Goal: Transaction & Acquisition: Register for event/course

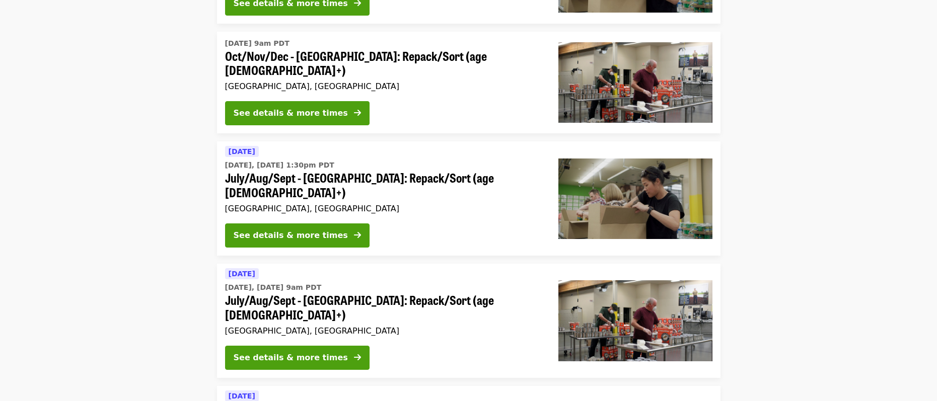
scroll to position [201, 0]
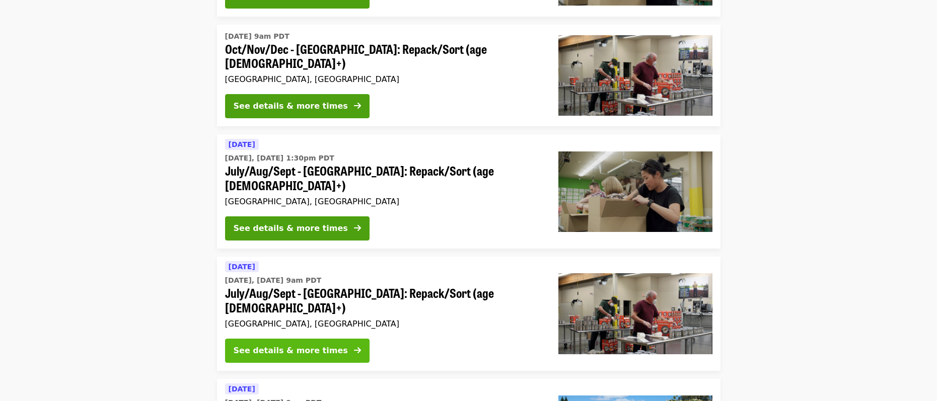
click at [298, 345] on div "See details & more times" at bounding box center [291, 351] width 114 height 12
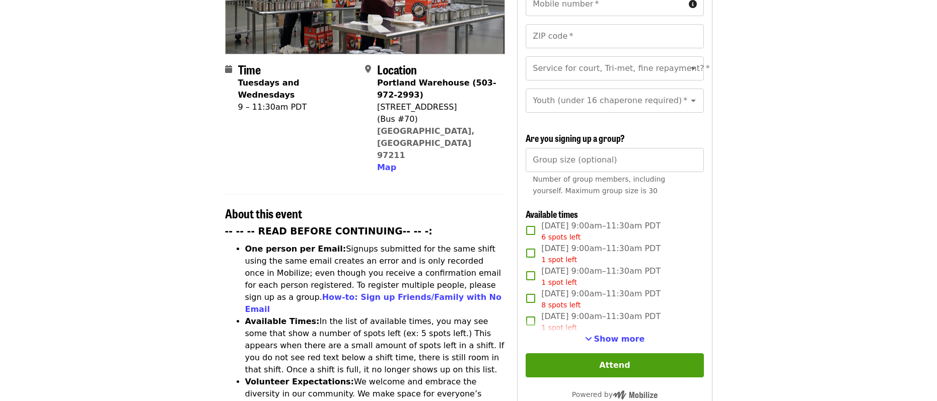
scroll to position [201, 0]
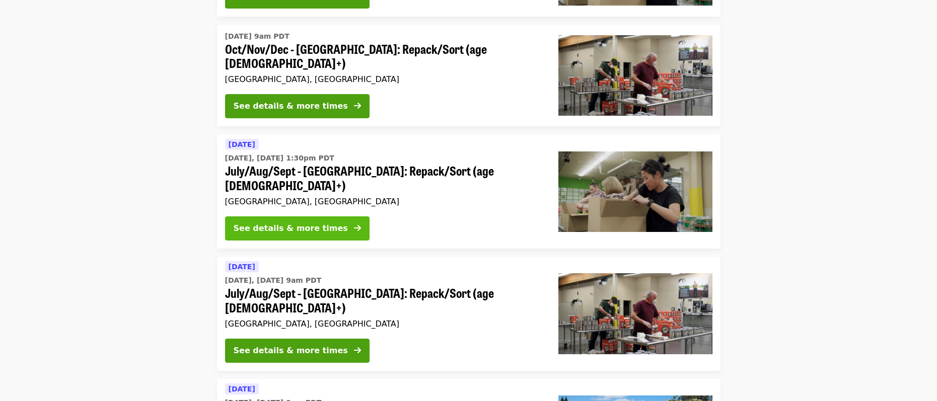
click at [299, 222] on div "See details & more times" at bounding box center [291, 228] width 114 height 12
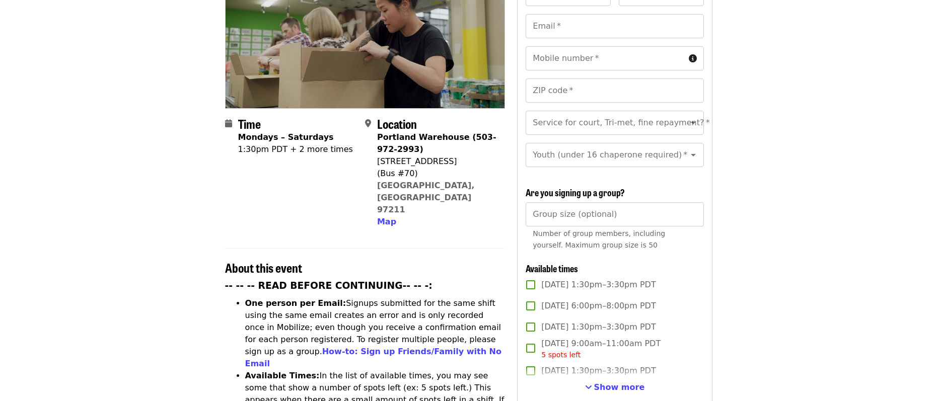
scroll to position [201, 0]
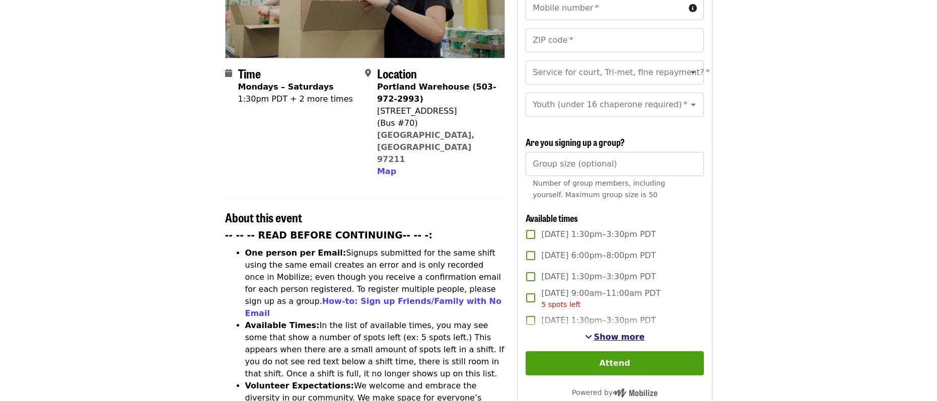
click at [629, 333] on span "Show more" at bounding box center [619, 337] width 51 height 10
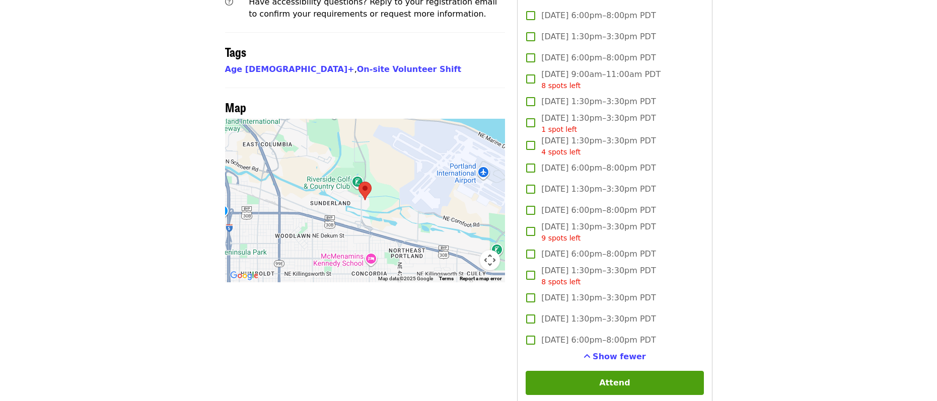
scroll to position [755, 0]
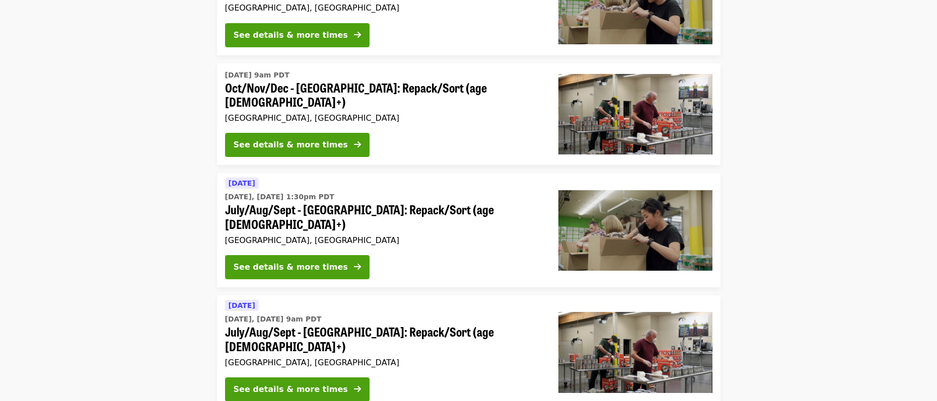
scroll to position [101, 0]
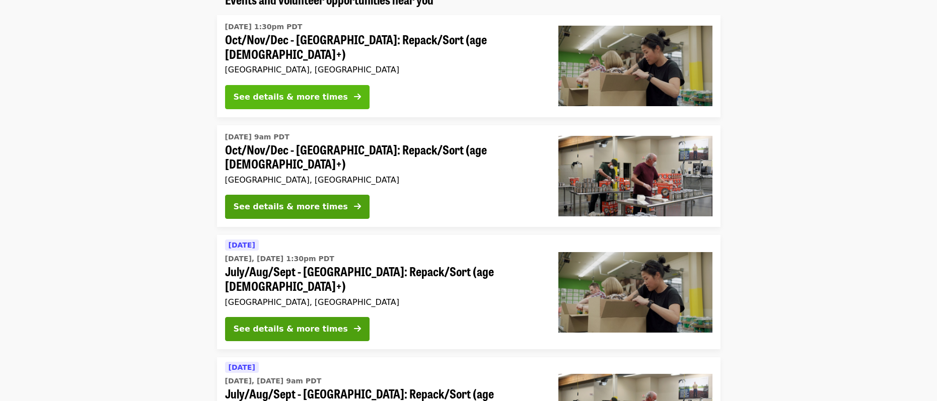
click at [289, 91] on div "See details & more times" at bounding box center [291, 97] width 114 height 12
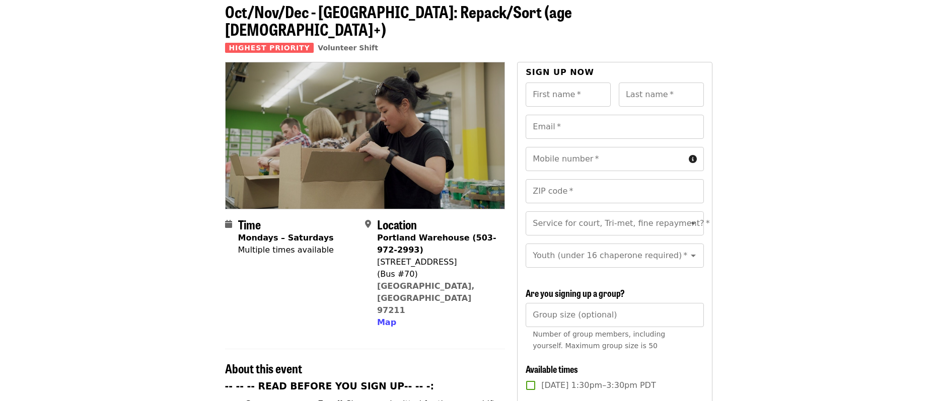
scroll to position [201, 0]
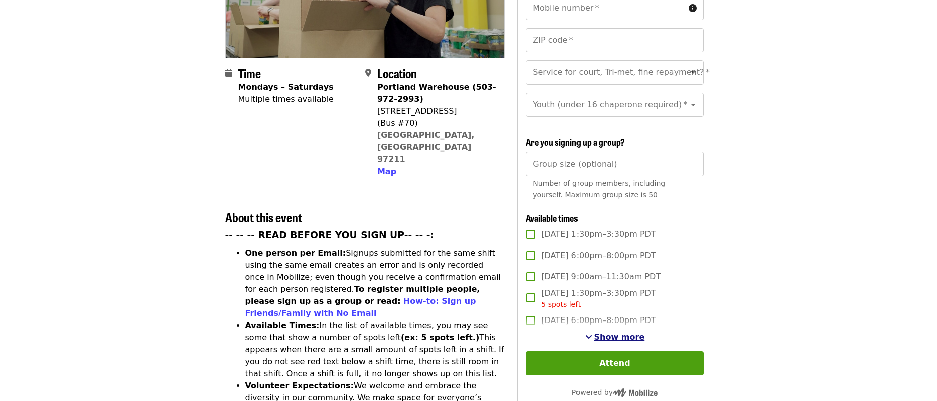
click at [623, 335] on span "Show more" at bounding box center [619, 337] width 51 height 10
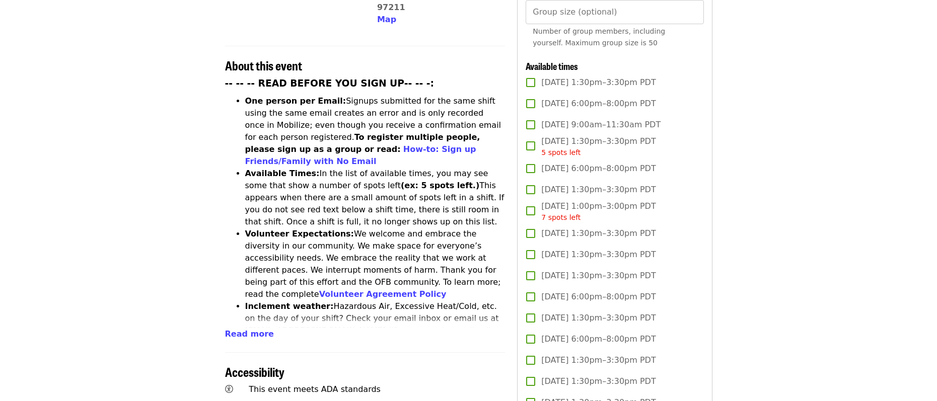
scroll to position [352, 0]
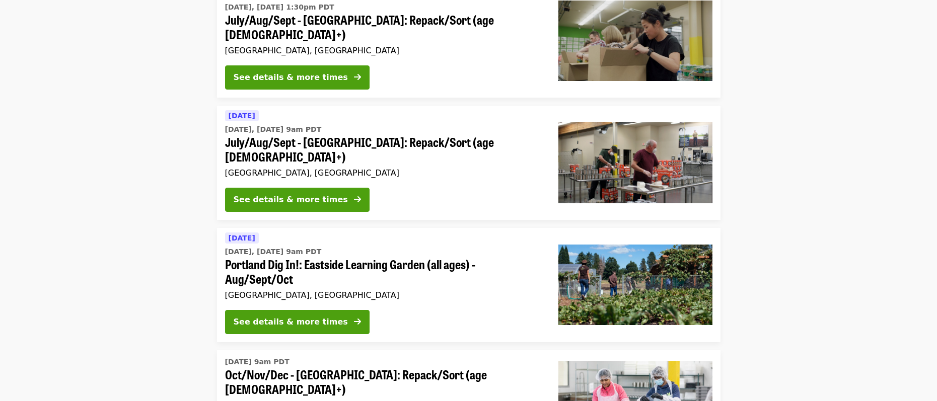
scroll to position [101, 0]
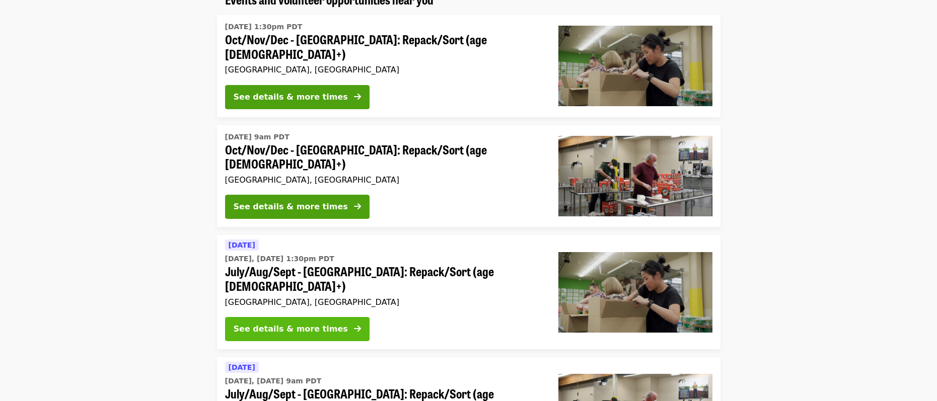
click at [296, 323] on div "See details & more times" at bounding box center [291, 329] width 114 height 12
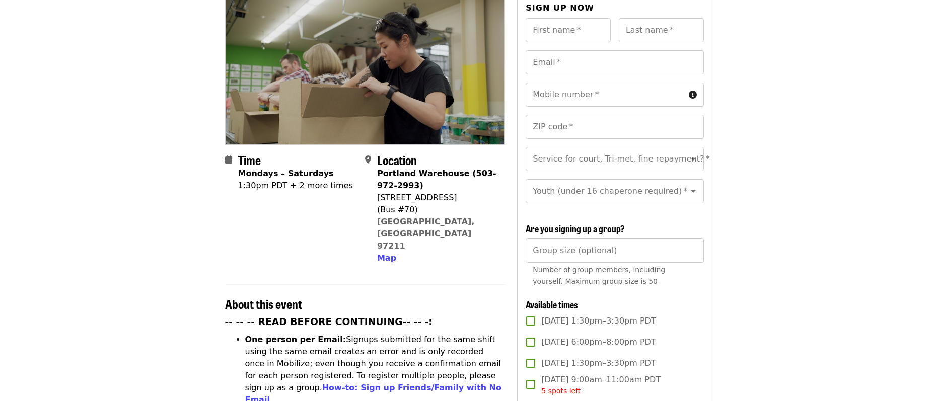
scroll to position [128, 0]
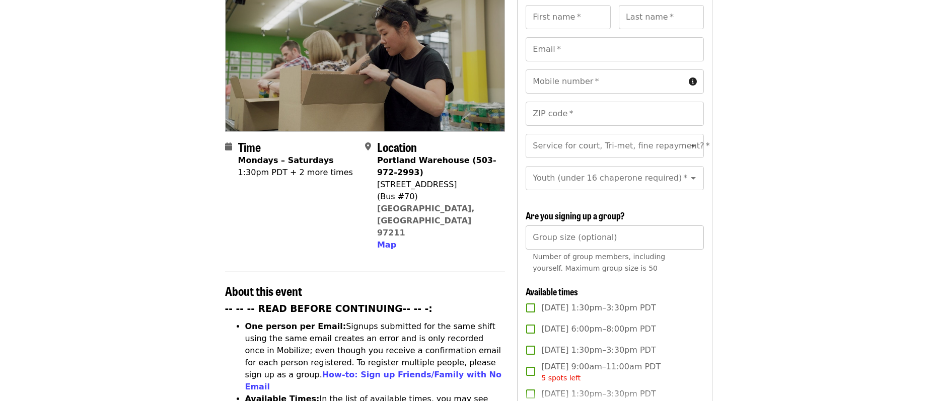
click at [596, 239] on input "Group size (optional)" at bounding box center [615, 238] width 178 height 24
click at [692, 232] on input "*" at bounding box center [615, 238] width 178 height 24
drag, startPoint x: 550, startPoint y: 236, endPoint x: 520, endPoint y: 236, distance: 30.2
click at [520, 236] on div "Sign up now First name   * First name * Last name   * Last name * Email   * Ema…" at bounding box center [614, 286] width 195 height 605
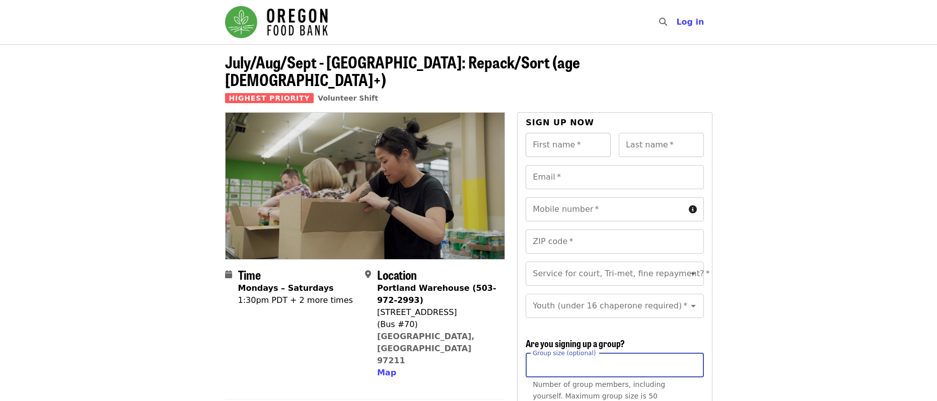
type input "*"
click at [560, 133] on input "First name   *" at bounding box center [568, 145] width 85 height 24
type input "*******"
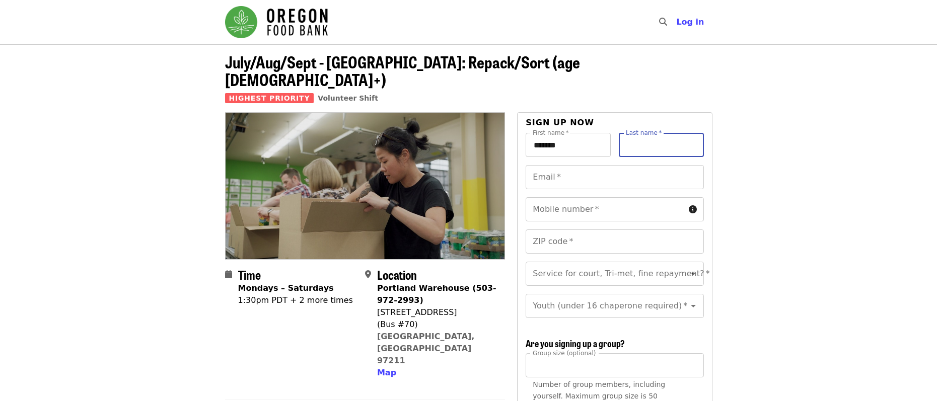
click at [625, 133] on input "Last name   *" at bounding box center [661, 145] width 85 height 24
type input "******"
click at [567, 165] on input "Email   *" at bounding box center [615, 177] width 178 height 24
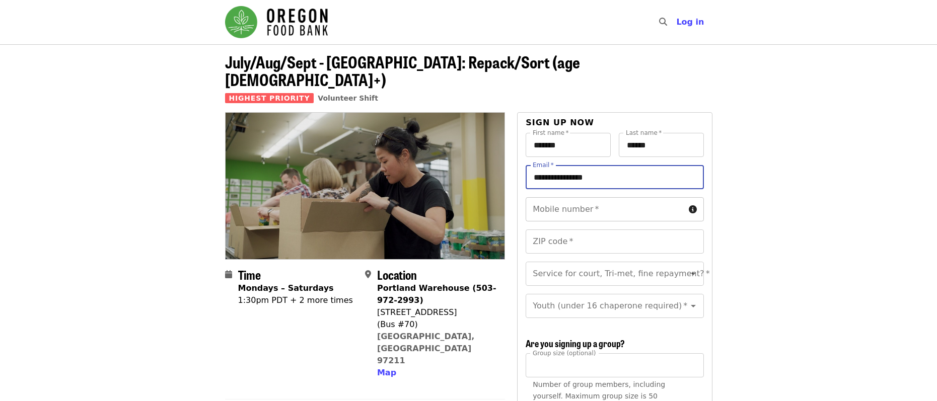
type input "**********"
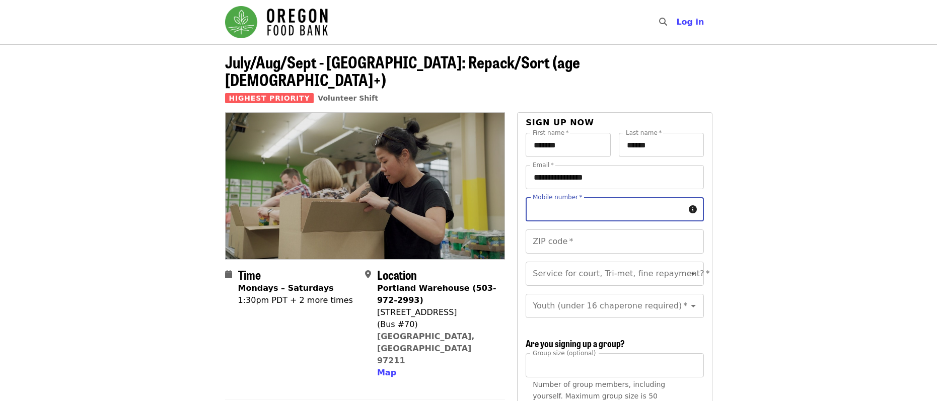
click at [564, 197] on input "Mobile number   *" at bounding box center [605, 209] width 159 height 24
type input "**********"
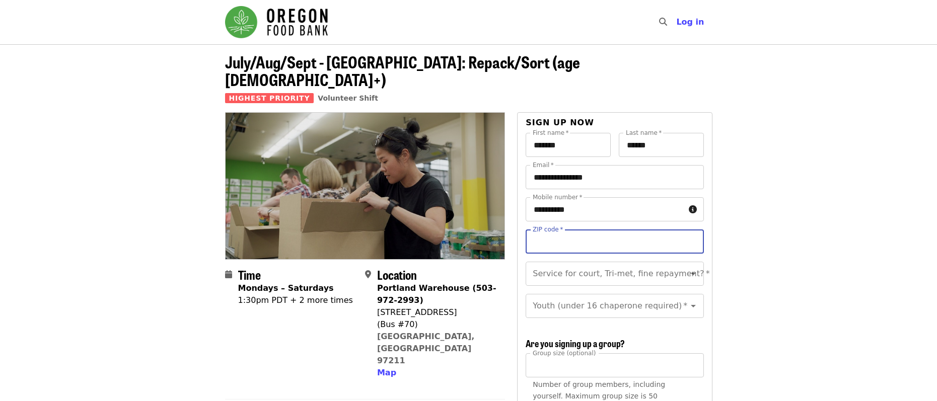
click at [575, 230] on input "ZIP code   *" at bounding box center [615, 242] width 178 height 24
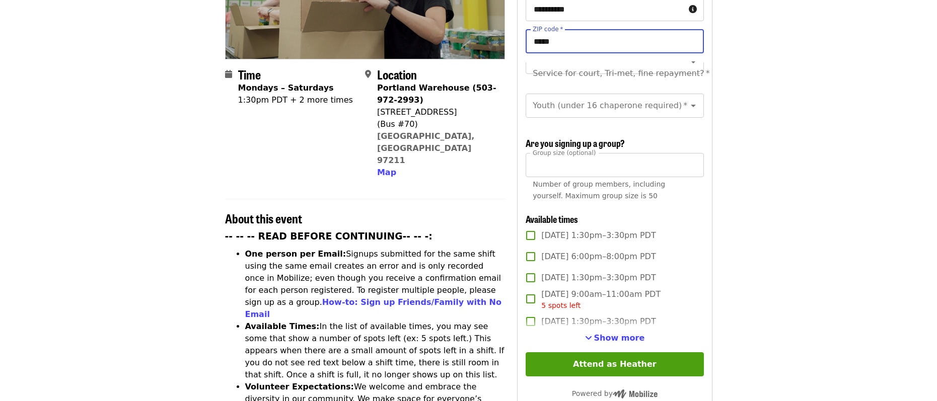
scroll to position [201, 0]
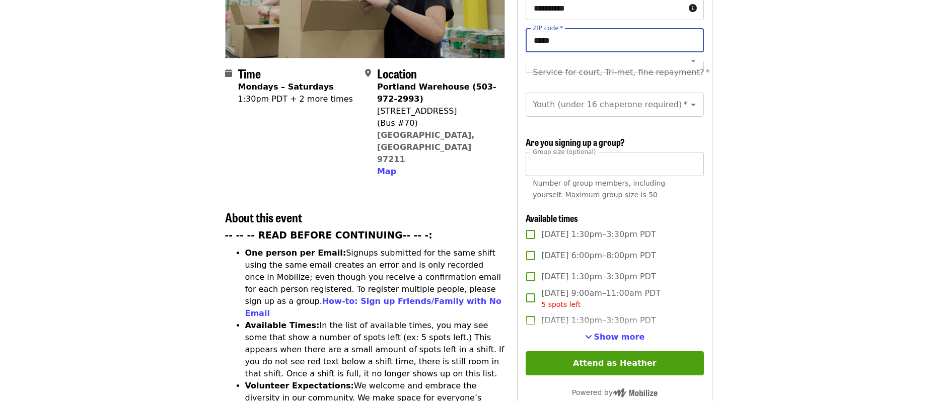
type input "*****"
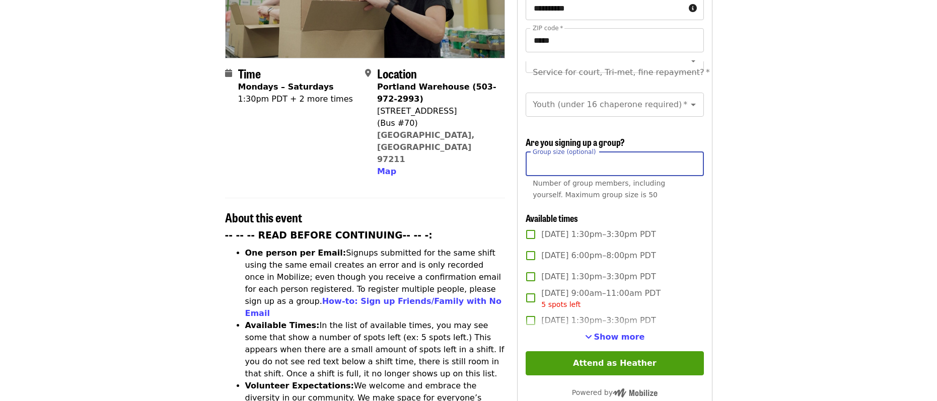
drag, startPoint x: 548, startPoint y: 162, endPoint x: 533, endPoint y: 160, distance: 15.2
click at [533, 160] on input "*" at bounding box center [615, 164] width 178 height 24
type input "*"
click at [632, 336] on span "Show more" at bounding box center [619, 337] width 51 height 10
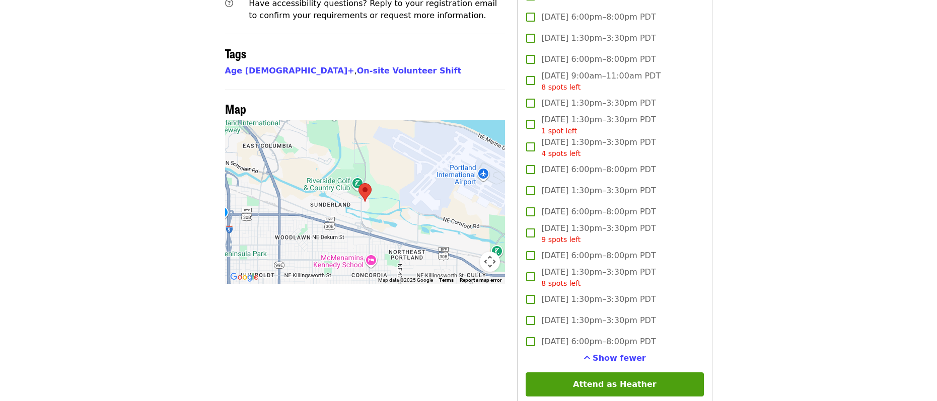
scroll to position [906, 0]
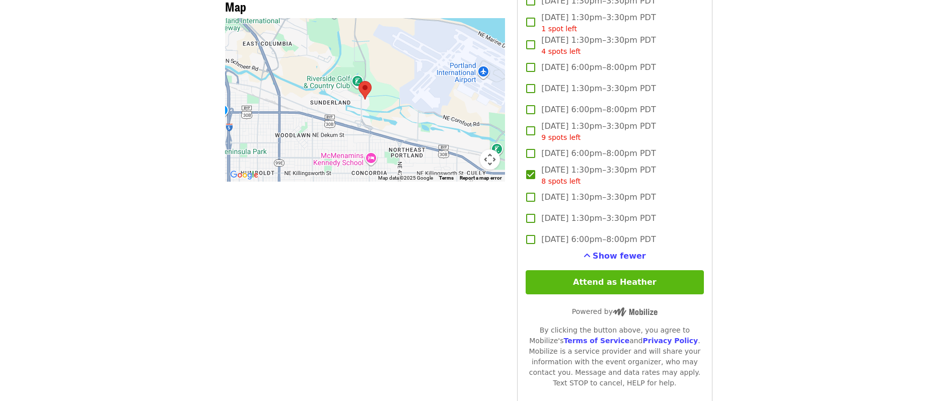
click at [600, 280] on button "Attend as Heather" at bounding box center [615, 282] width 178 height 24
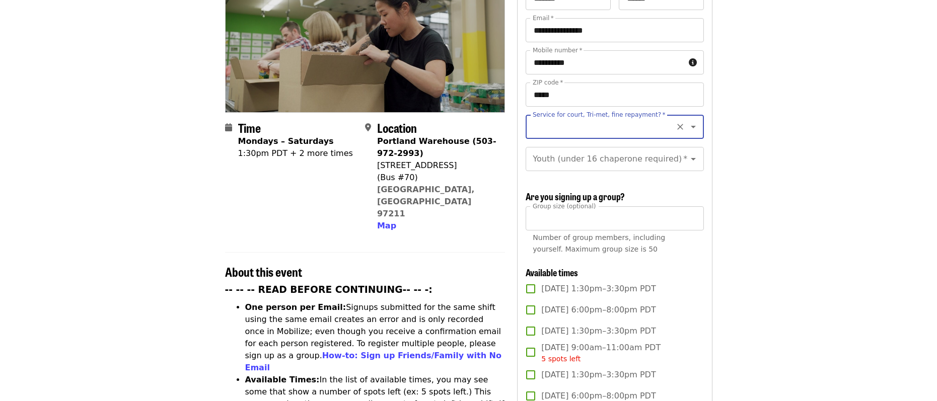
scroll to position [143, 0]
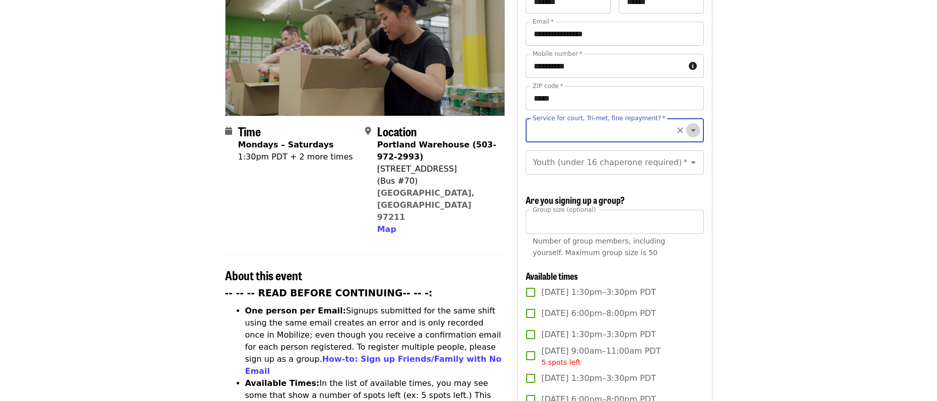
click at [687, 124] on icon "Open" at bounding box center [693, 130] width 12 height 12
click at [543, 141] on li "No" at bounding box center [611, 140] width 170 height 18
type input "**"
click at [689, 157] on icon "Open" at bounding box center [693, 163] width 12 height 12
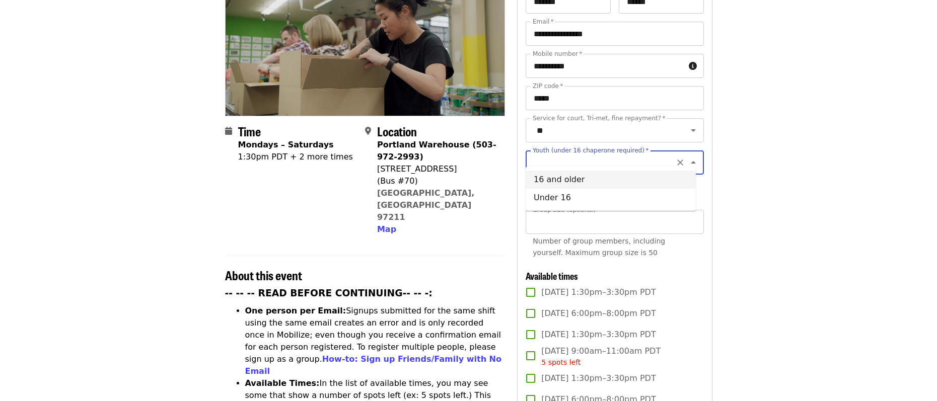
click at [570, 178] on li "16 and older" at bounding box center [611, 180] width 170 height 18
type input "**********"
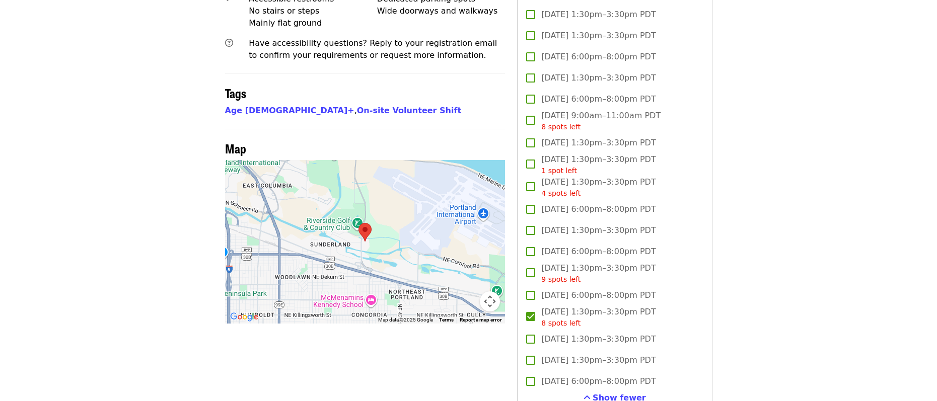
scroll to position [798, 0]
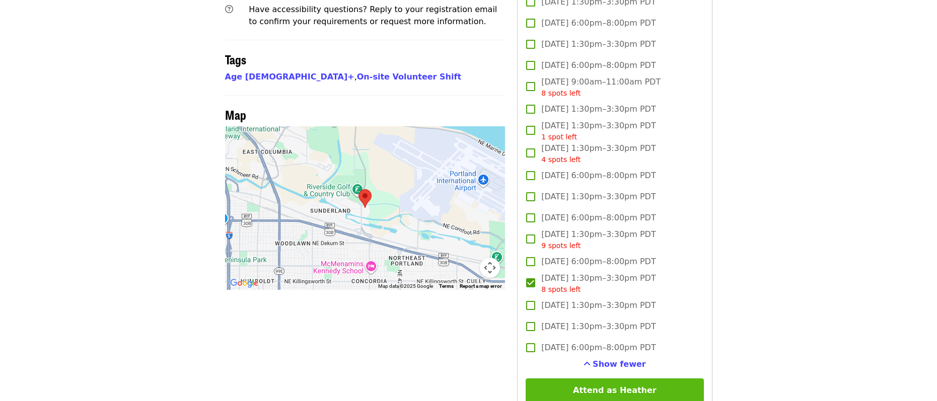
click at [622, 385] on button "Attend as Heather" at bounding box center [615, 391] width 178 height 24
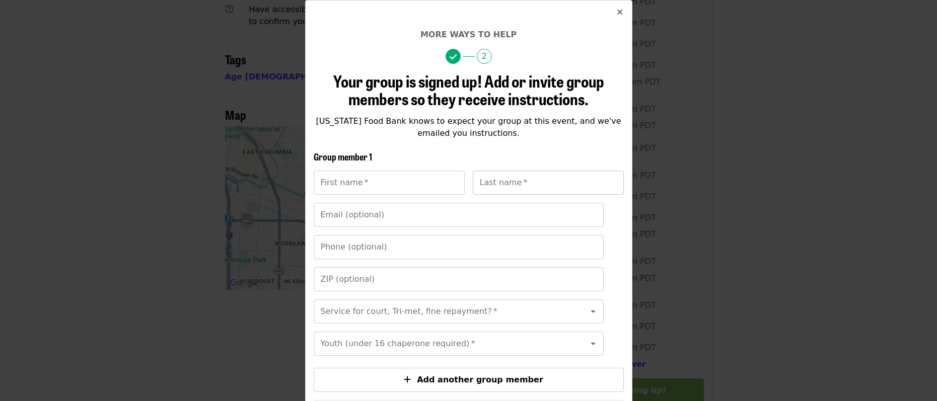
scroll to position [101, 0]
